Goal: Information Seeking & Learning: Learn about a topic

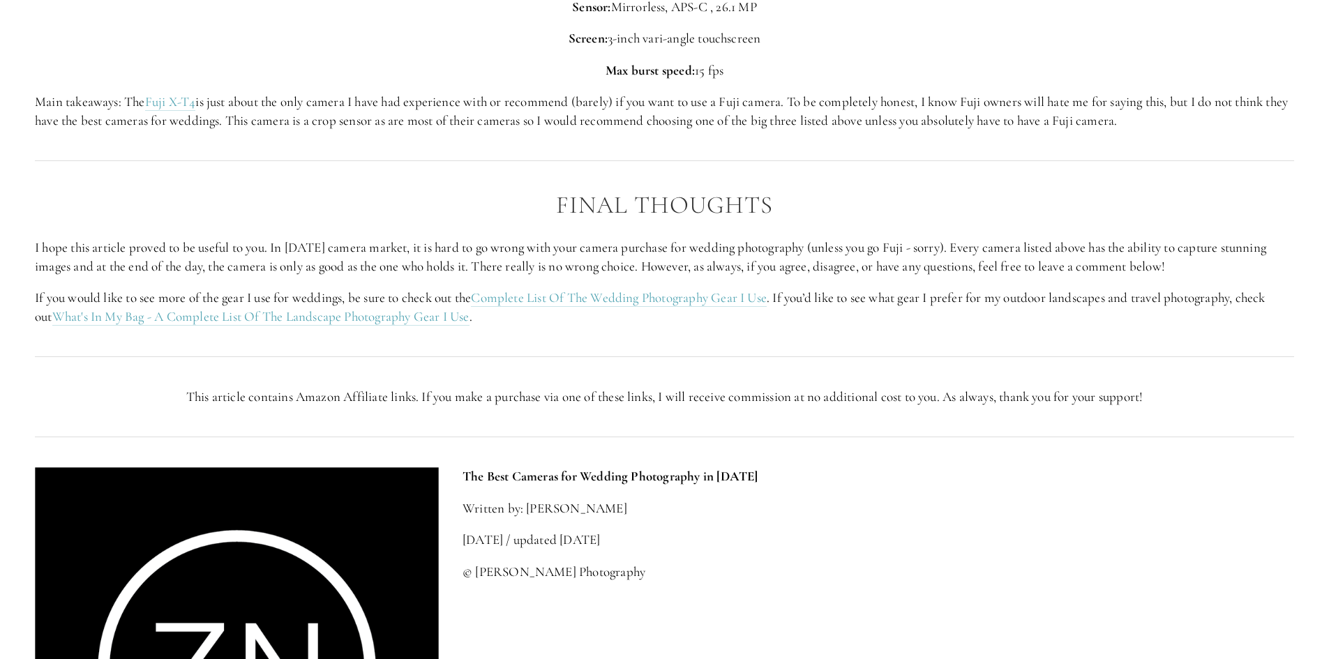
scroll to position [4813, 0]
click at [598, 296] on link "Complete List Of The Wedding Photography Gear I Use" at bounding box center [619, 297] width 296 height 17
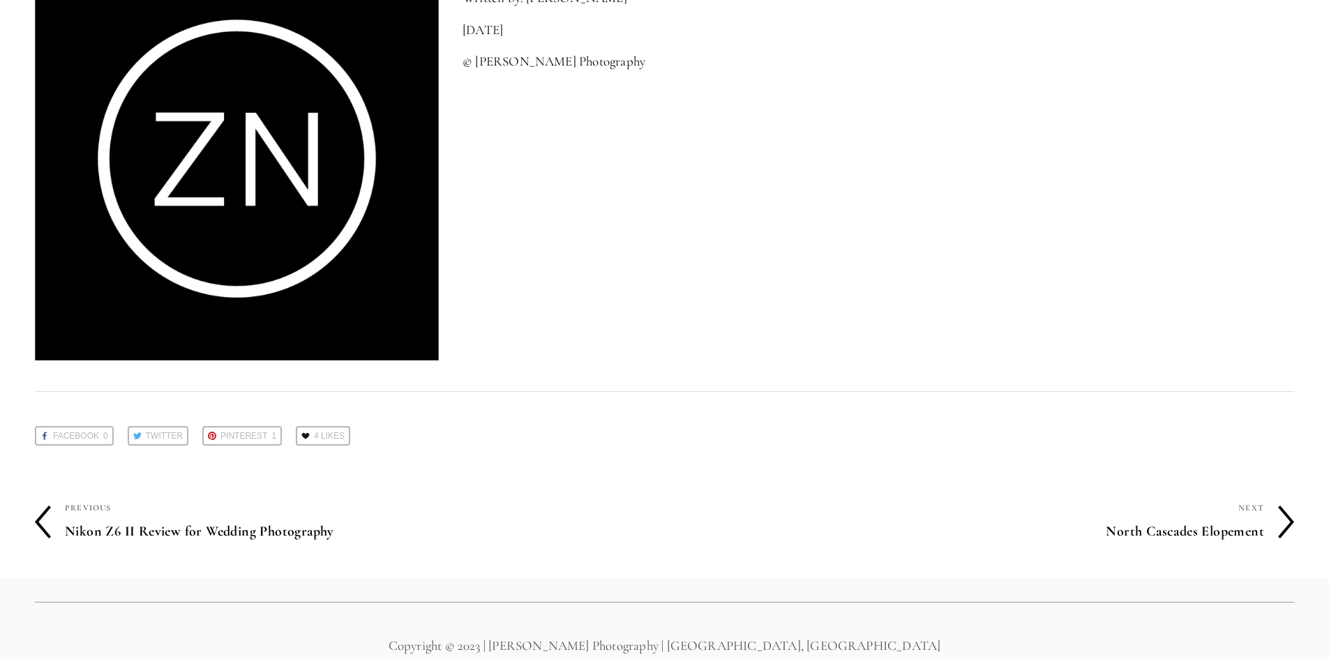
scroll to position [6716, 0]
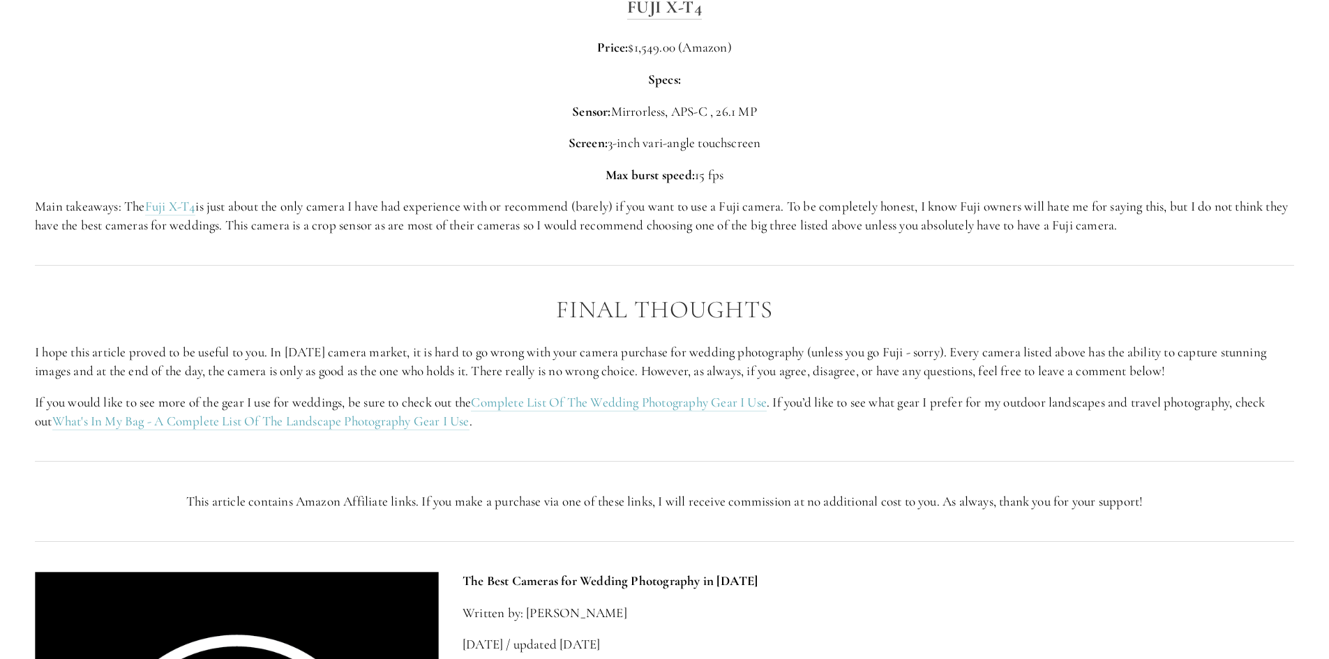
scroll to position [4883, 0]
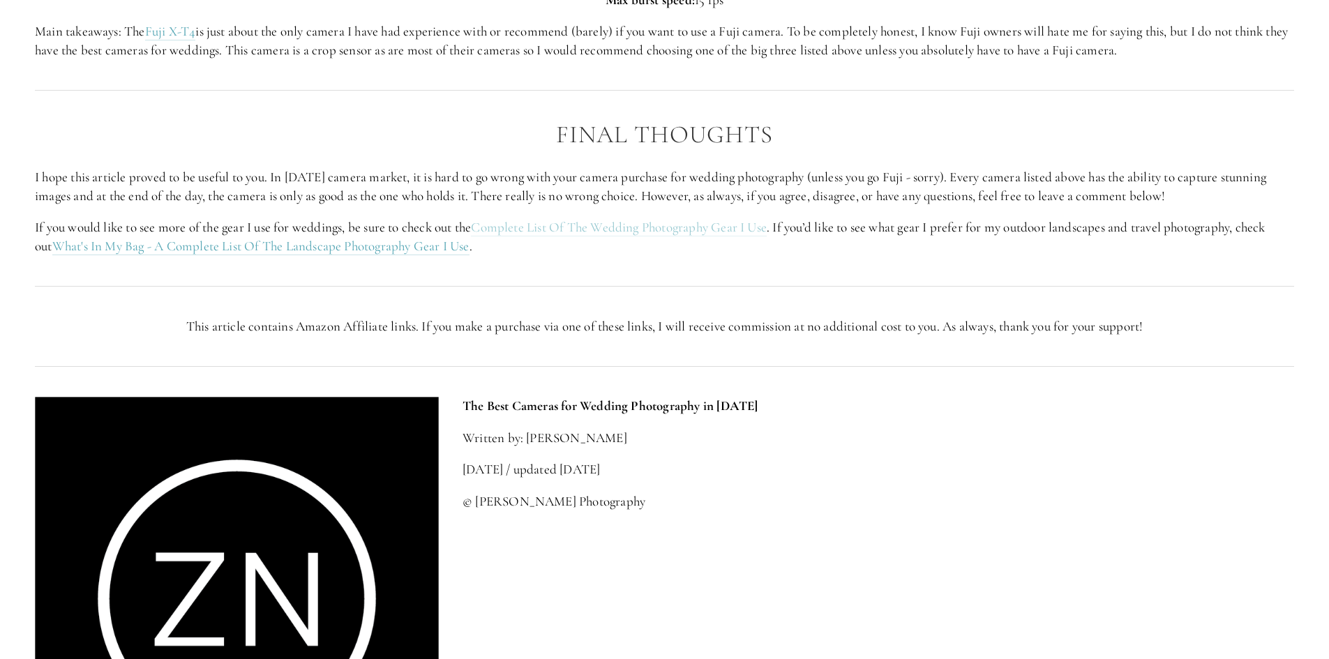
click at [631, 221] on link "Complete List Of The Wedding Photography Gear I Use" at bounding box center [619, 227] width 296 height 17
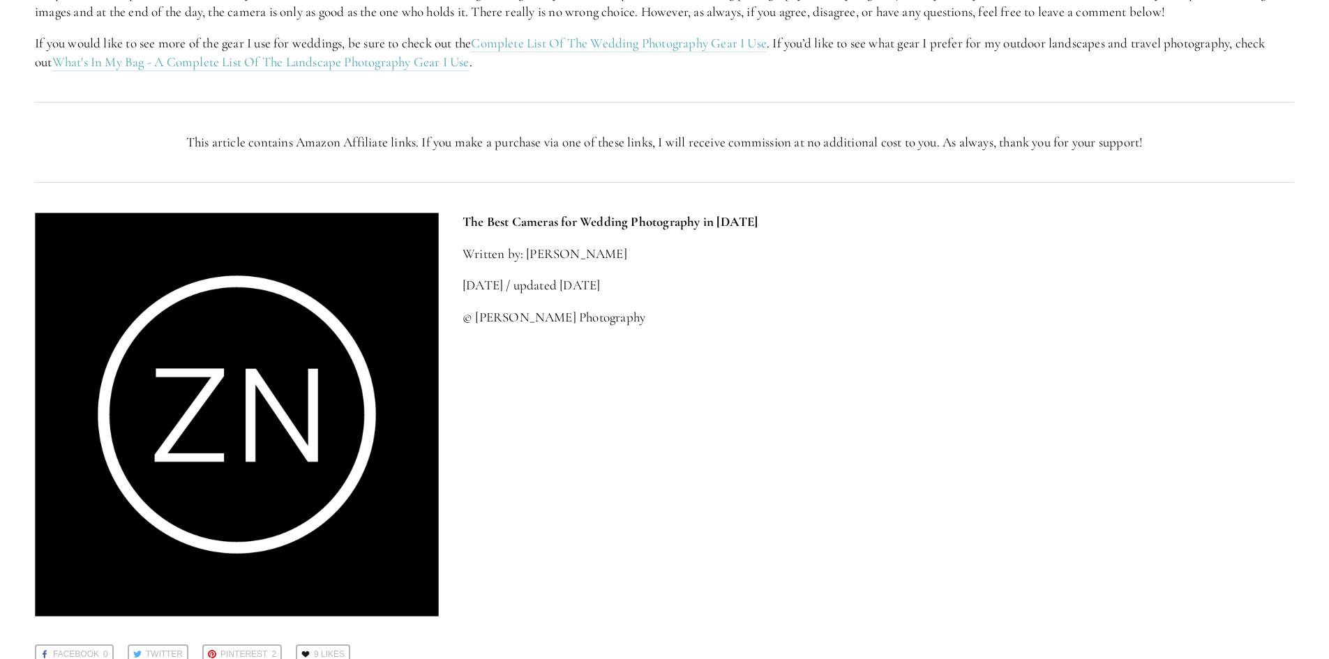
scroll to position [5162, 0]
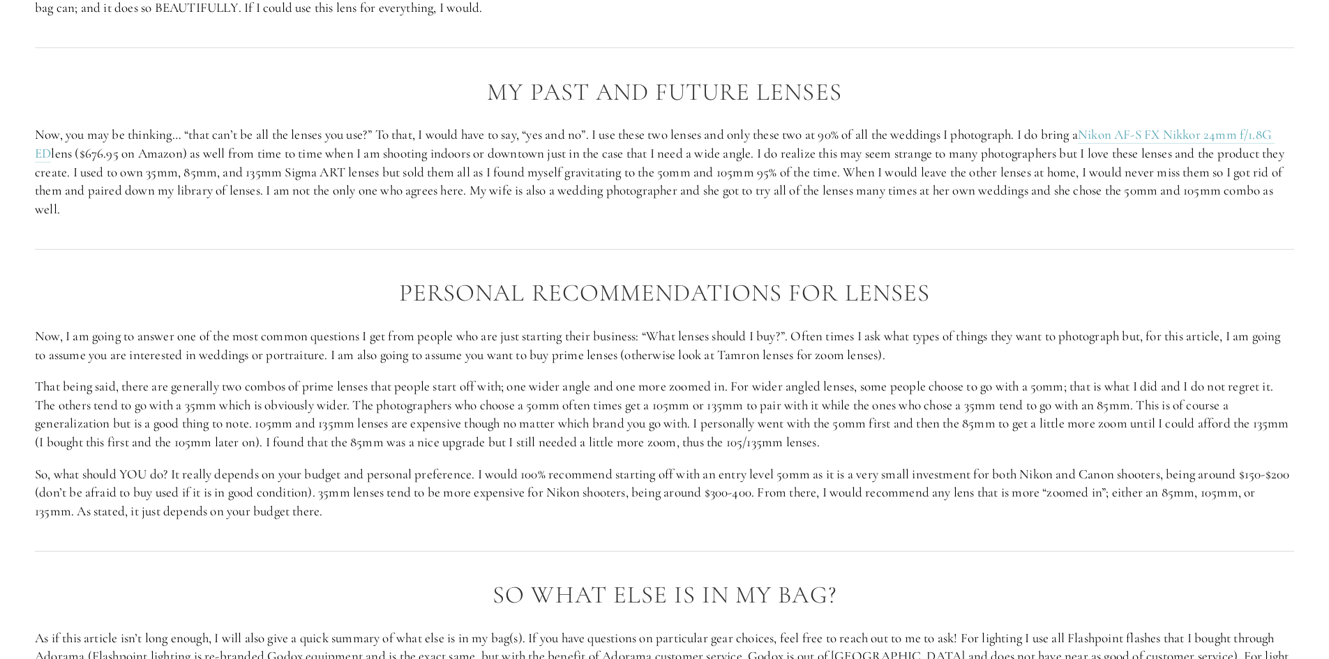
scroll to position [5580, 0]
